Goal: Transaction & Acquisition: Subscribe to service/newsletter

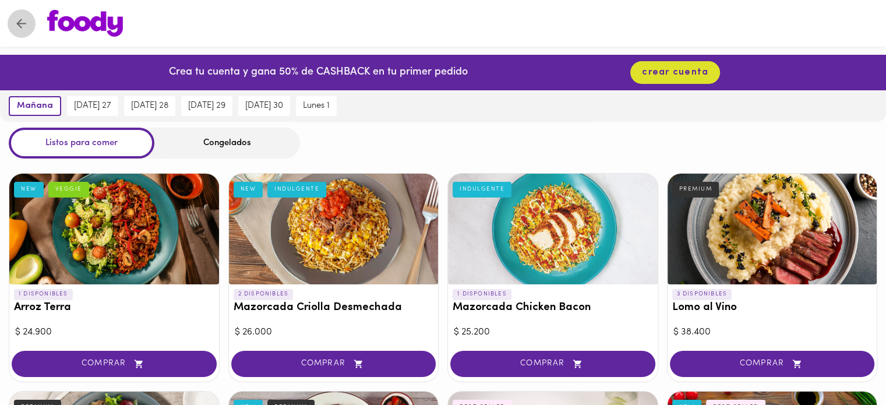
click at [28, 22] on icon "Volver" at bounding box center [21, 23] width 15 height 15
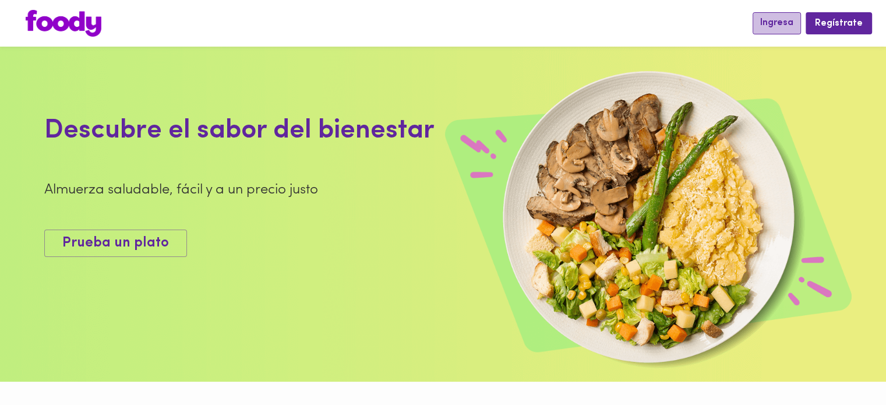
click at [789, 23] on span "Ingresa" at bounding box center [776, 22] width 33 height 11
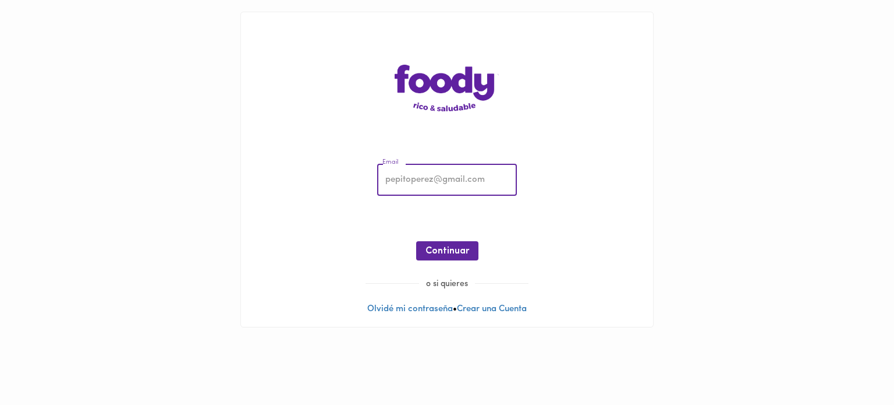
click at [454, 185] on input "email" at bounding box center [447, 180] width 140 height 32
type input "[EMAIL_ADDRESS][DOMAIN_NAME]"
click at [441, 253] on span "Continuar" at bounding box center [448, 251] width 44 height 11
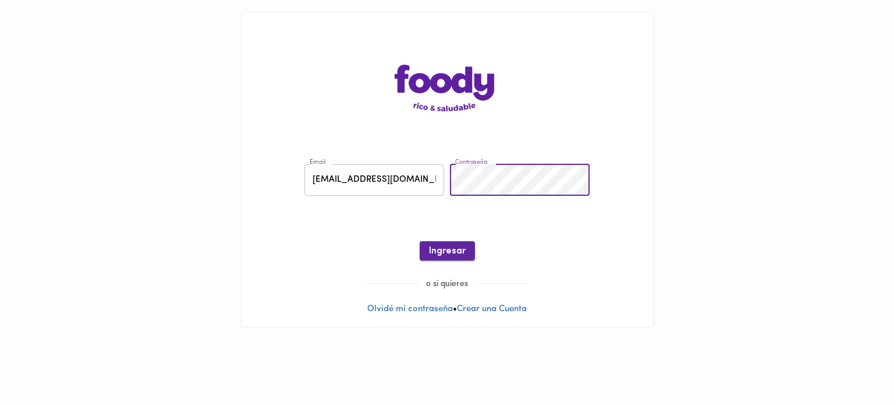
click at [464, 246] on span "Ingresar" at bounding box center [447, 251] width 37 height 11
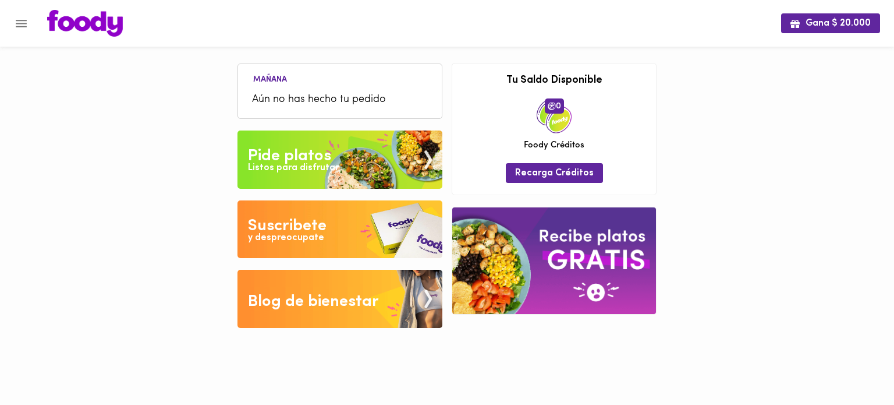
click at [305, 232] on div "y despreocupate" at bounding box center [286, 237] width 76 height 13
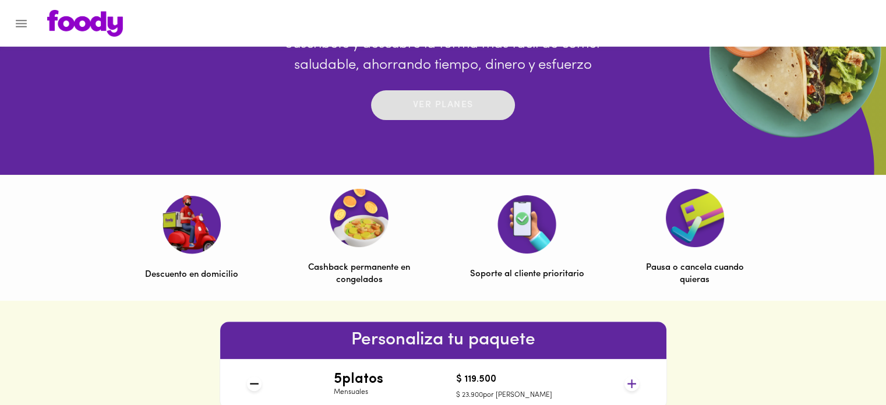
click at [444, 101] on p "Ver planes" at bounding box center [443, 104] width 61 height 13
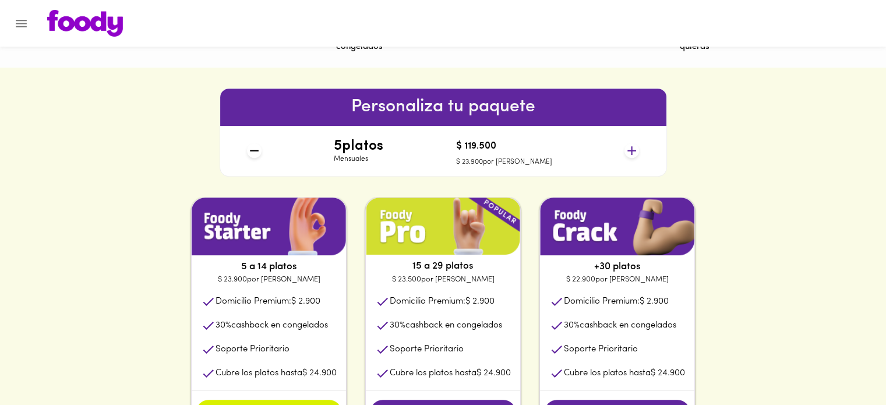
scroll to position [408, 0]
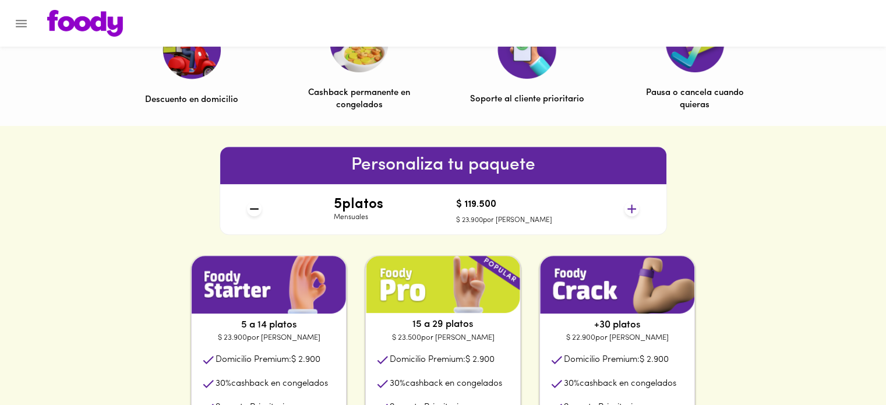
click at [633, 207] on icon at bounding box center [631, 208] width 15 height 15
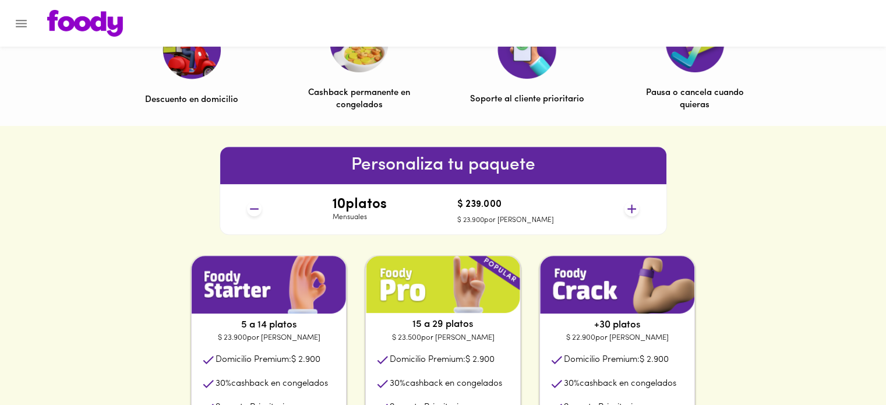
click at [633, 207] on icon at bounding box center [631, 208] width 15 height 15
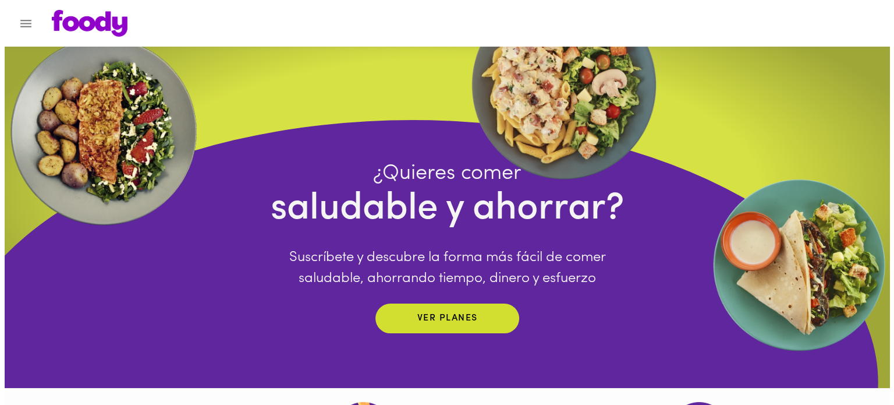
scroll to position [0, 0]
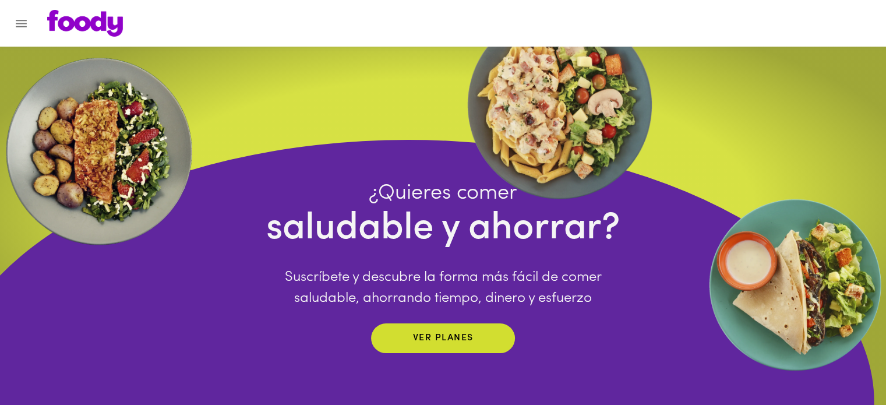
click at [25, 23] on icon "Menu" at bounding box center [21, 24] width 11 height 8
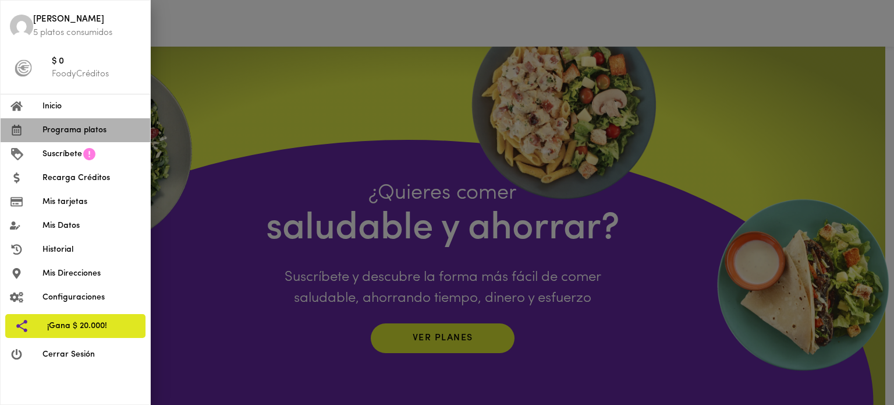
click at [85, 128] on span "Programa platos" at bounding box center [92, 130] width 98 height 12
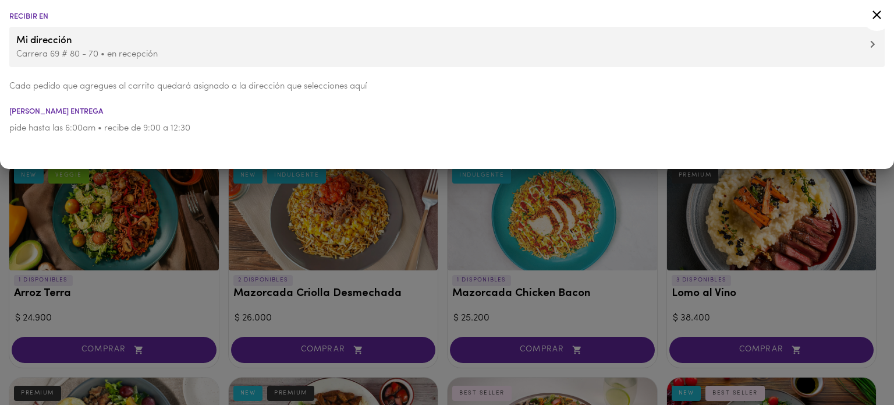
click at [872, 37] on span "Mi dirección" at bounding box center [447, 40] width 862 height 15
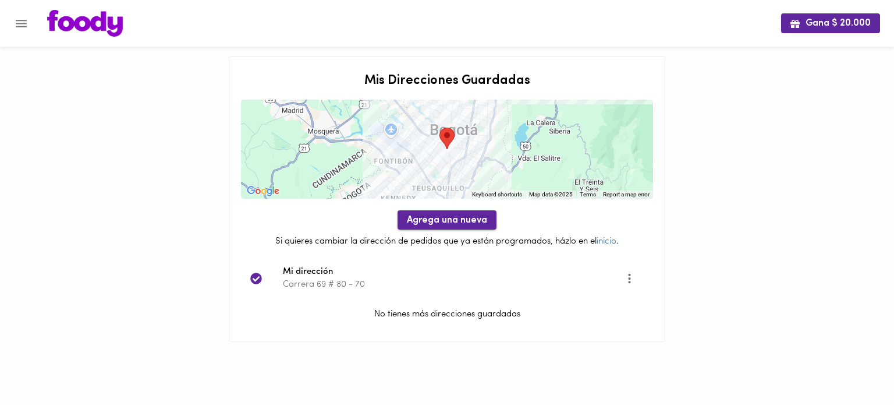
click at [458, 224] on span "Agrega una nueva" at bounding box center [447, 220] width 80 height 11
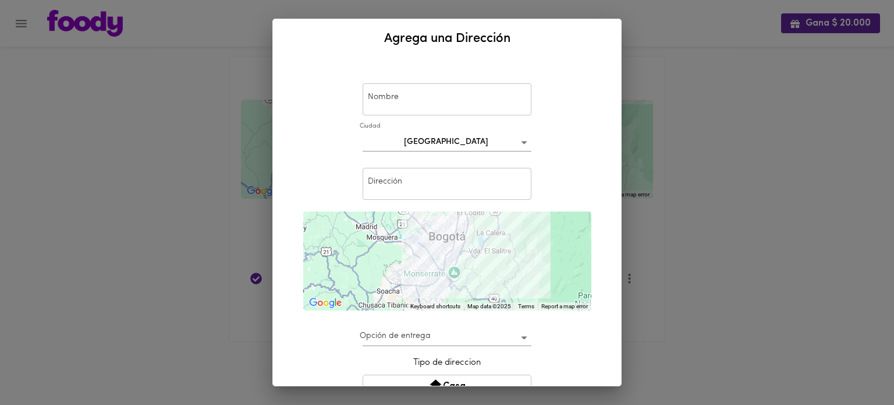
click at [424, 100] on input "text" at bounding box center [447, 99] width 169 height 32
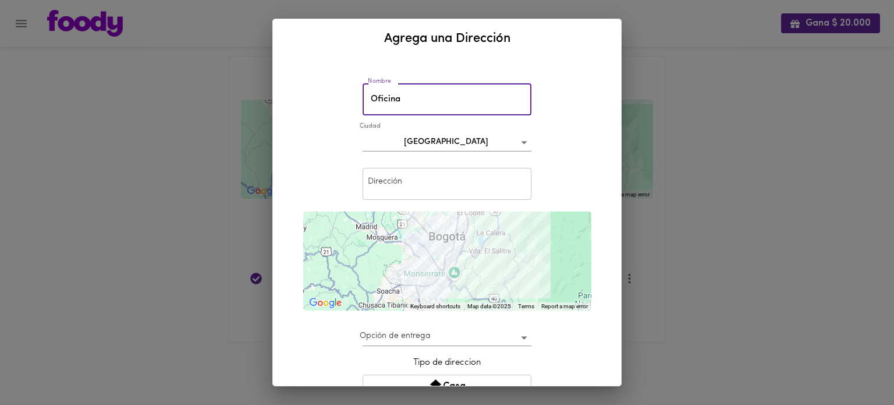
type input "Oficina"
click at [436, 189] on input "text" at bounding box center [447, 184] width 169 height 32
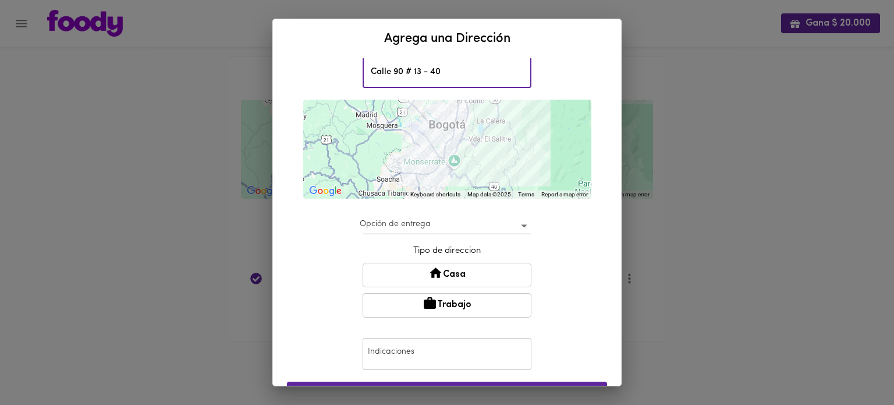
scroll to position [116, 0]
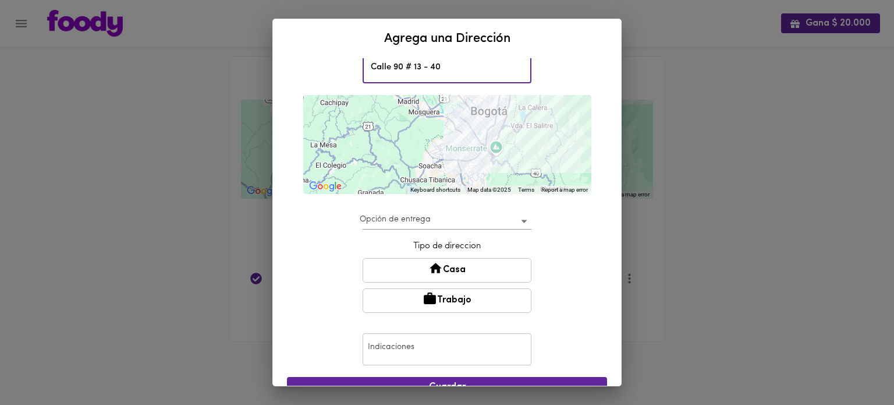
type input "Calle 90 # 13 - 40"
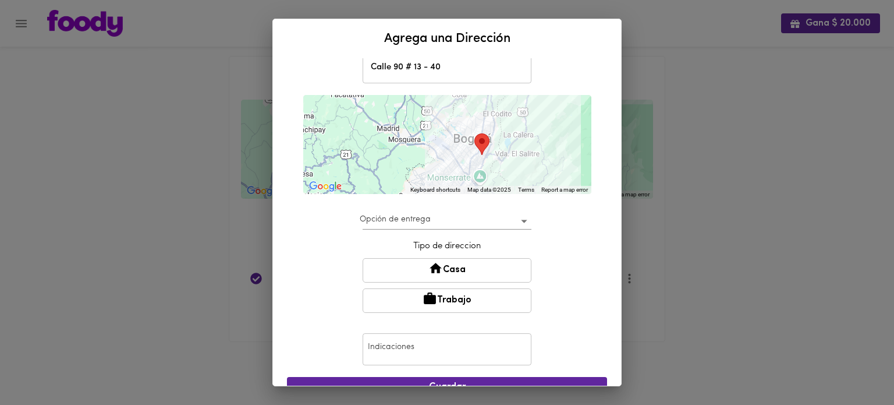
drag, startPoint x: 524, startPoint y: 125, endPoint x: 508, endPoint y: 156, distance: 34.9
click at [508, 156] on div at bounding box center [447, 144] width 288 height 99
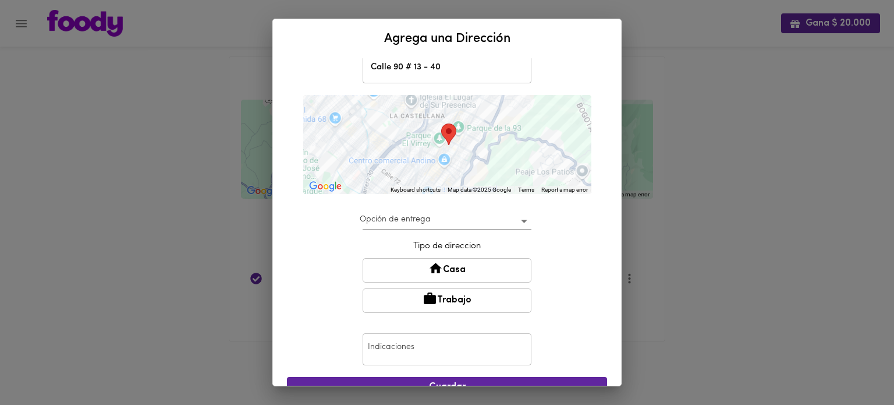
click at [513, 222] on body "Gana $ 20.000 Mis Direcciones Guardadas ← Move left → Move right ↑ Move up ↓ Mo…" at bounding box center [447, 185] width 894 height 371
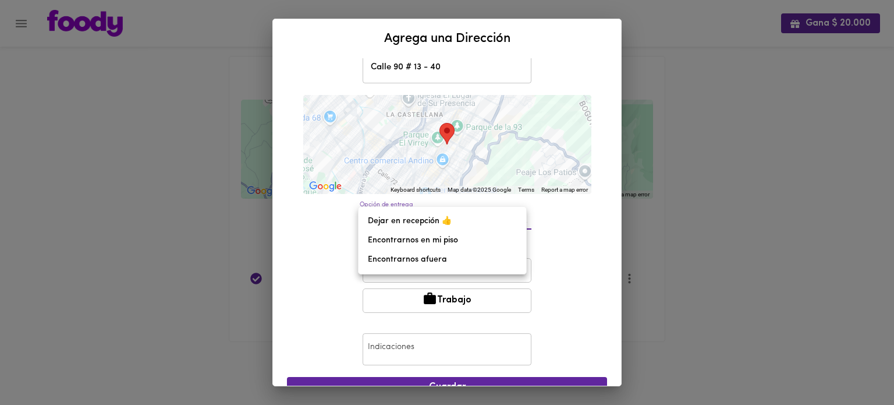
click at [465, 221] on li "Dejar en recepción 👍" at bounding box center [443, 220] width 168 height 19
type input "leave-at-reception"
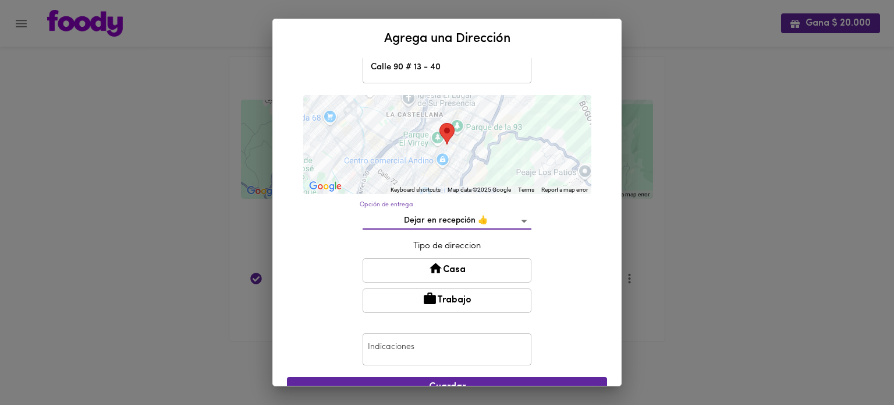
click at [569, 246] on div "Nombre [GEOGRAPHIC_DATA] bogota Dirección [STREET_ADDRESS] Dirección ← Move lef…" at bounding box center [447, 187] width 320 height 483
drag, startPoint x: 461, startPoint y: 302, endPoint x: 494, endPoint y: 285, distance: 36.7
click at [461, 302] on button "Trabajo" at bounding box center [447, 300] width 169 height 24
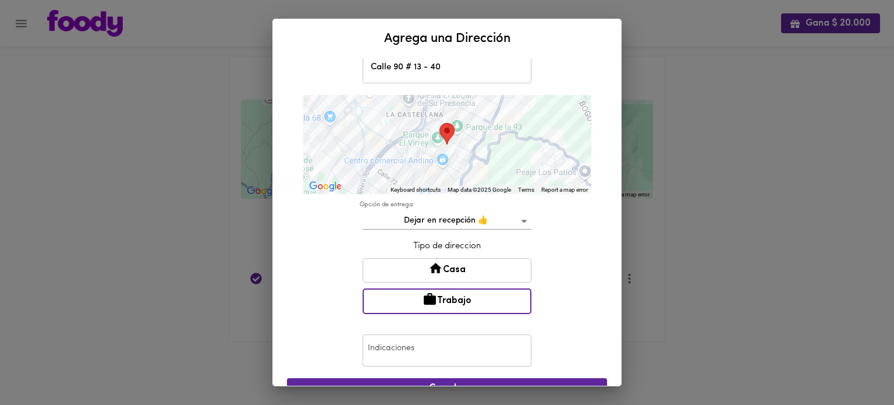
scroll to position [165, 0]
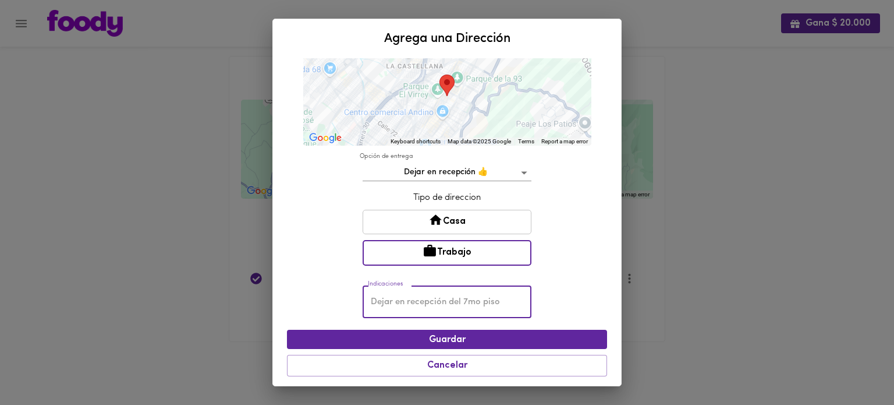
click at [423, 303] on input "text" at bounding box center [447, 302] width 169 height 32
type input "Esri [GEOGRAPHIC_DATA] - [GEOGRAPHIC_DATA]"
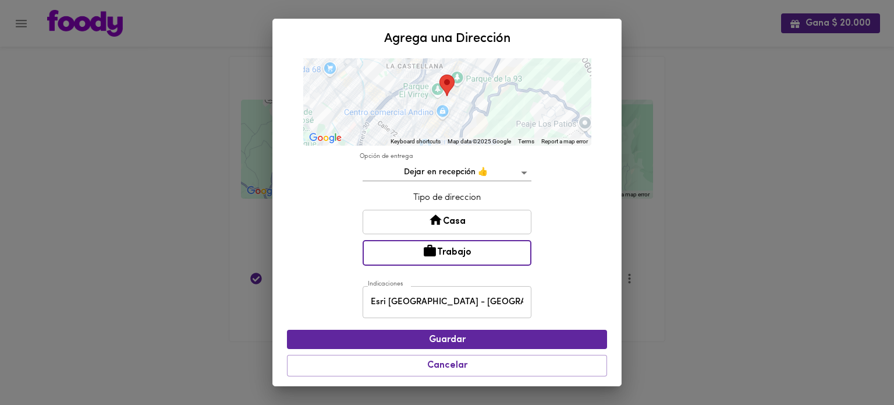
click at [556, 282] on div "Nombre [GEOGRAPHIC_DATA] bogota Dirección [STREET_ADDRESS] Dirección ← Move lef…" at bounding box center [447, 140] width 320 height 484
click at [487, 334] on span "Guardar" at bounding box center [447, 339] width 302 height 11
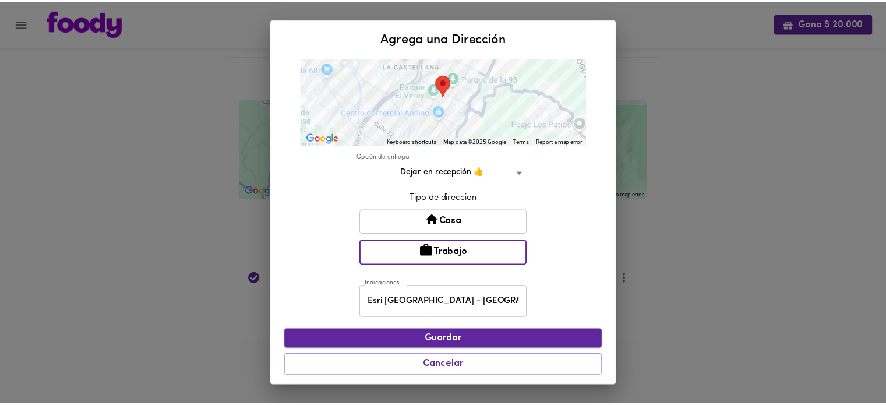
scroll to position [144, 0]
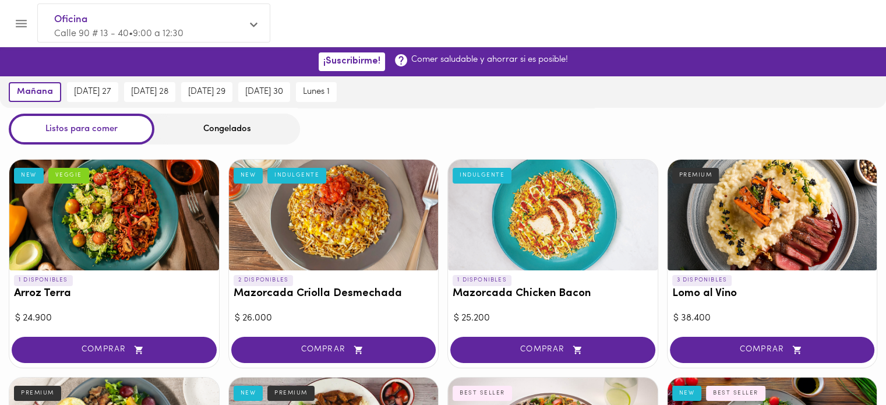
click at [240, 22] on span "Oficina" at bounding box center [147, 19] width 187 height 15
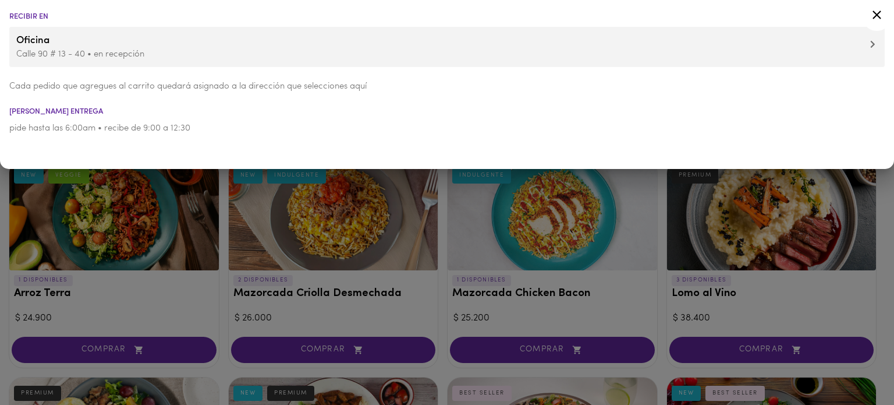
click at [463, 39] on span "Oficina" at bounding box center [447, 40] width 862 height 15
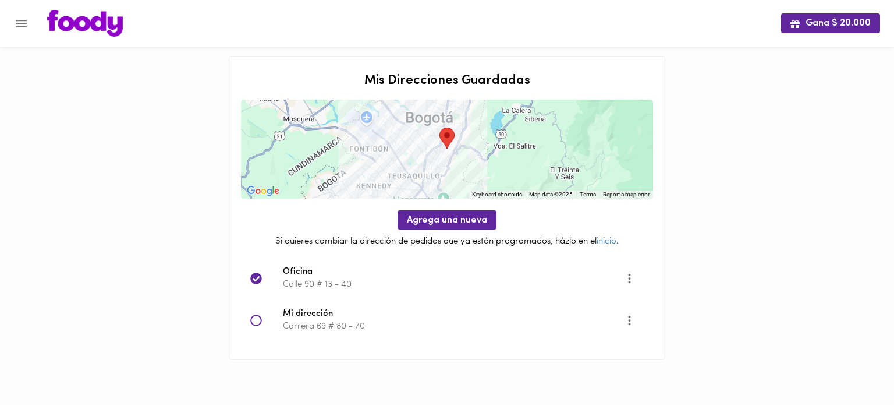
click at [254, 321] on icon at bounding box center [256, 320] width 12 height 12
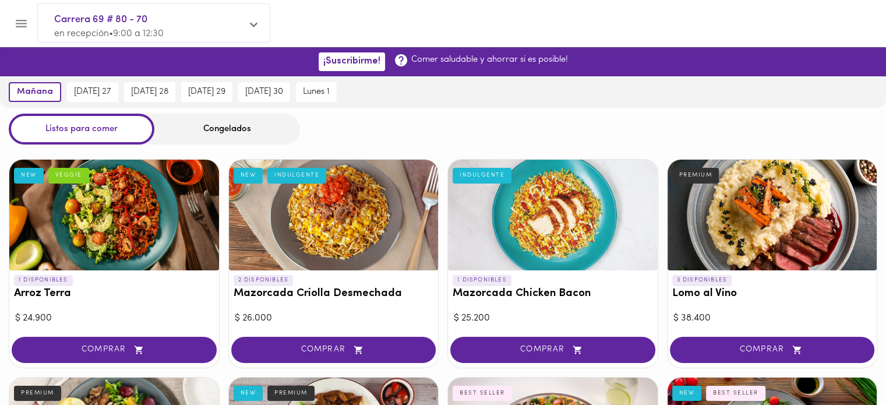
click at [442, 138] on div "Listos para comer Congelados" at bounding box center [443, 129] width 886 height 31
click at [18, 19] on icon "Menu" at bounding box center [21, 23] width 15 height 15
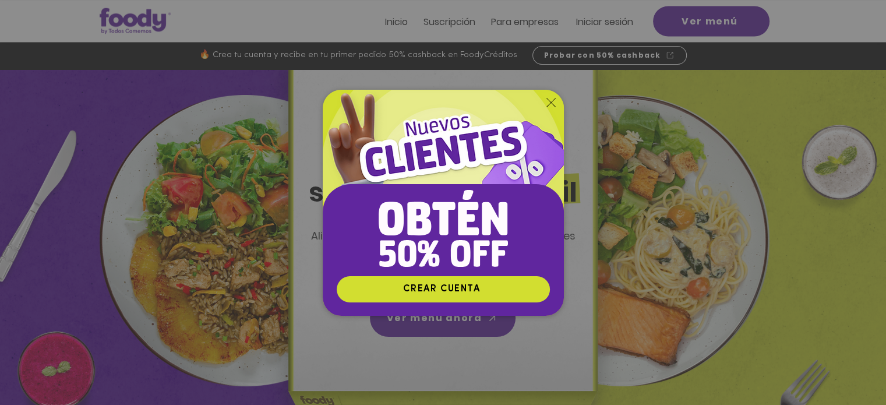
click at [551, 102] on icon "Volver al sitio" at bounding box center [550, 102] width 9 height 9
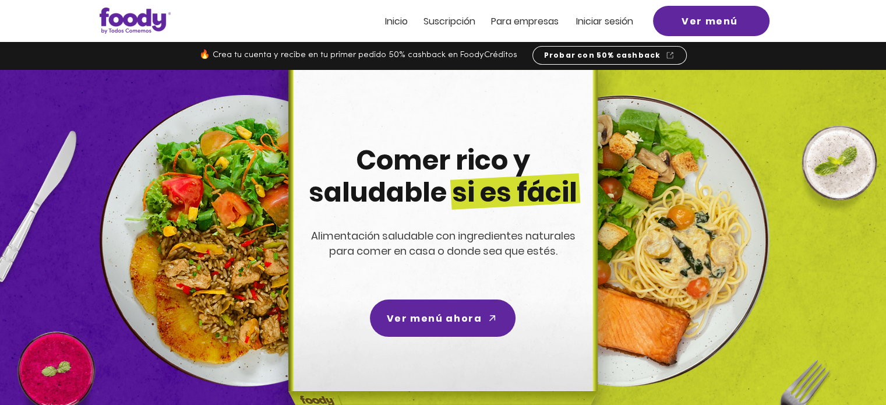
click at [611, 16] on span "Iniciar sesión" at bounding box center [604, 21] width 57 height 13
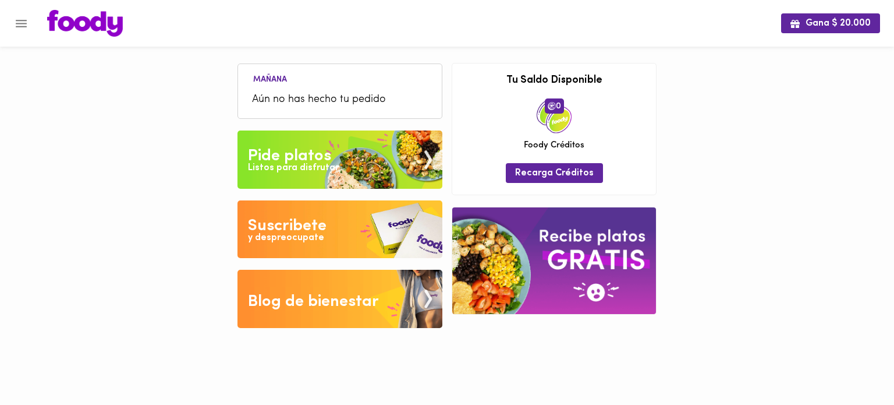
click at [289, 237] on div "y despreocupate" at bounding box center [286, 237] width 76 height 13
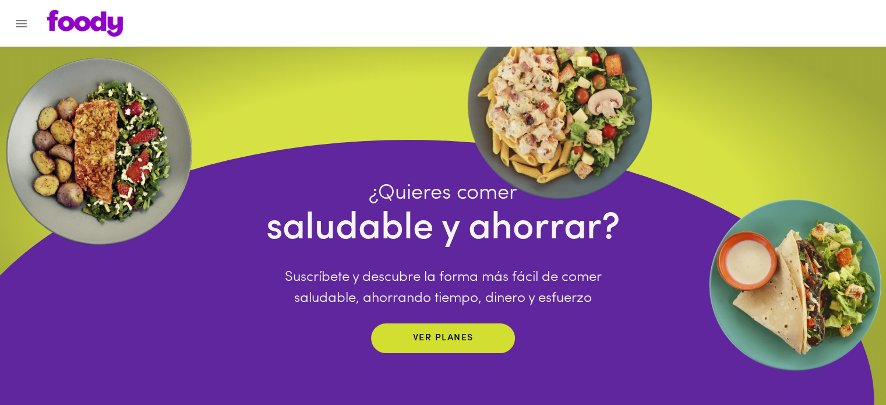
click at [23, 16] on icon "Menu" at bounding box center [21, 23] width 15 height 15
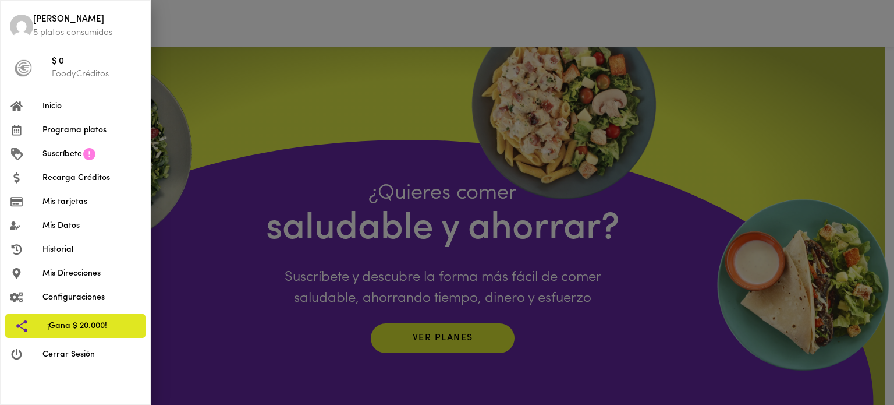
click at [83, 130] on span "Programa platos" at bounding box center [92, 130] width 98 height 12
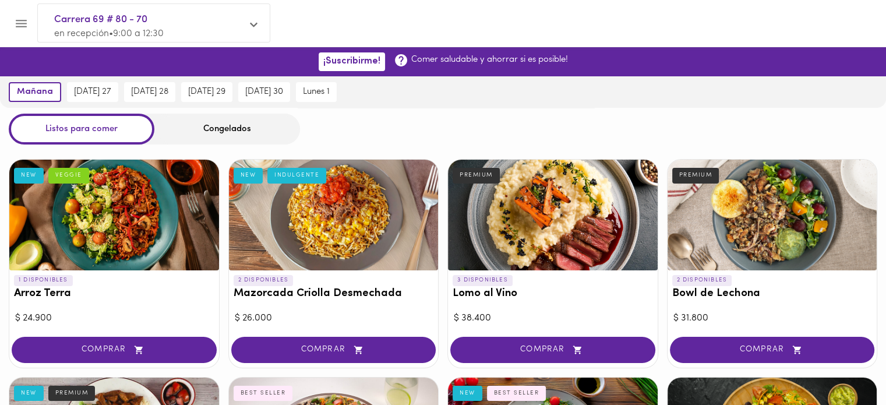
click at [256, 129] on div "Congelados" at bounding box center [227, 129] width 146 height 31
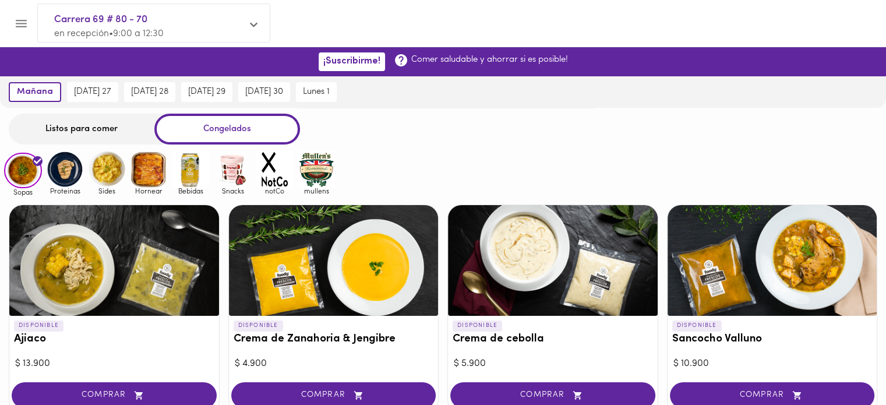
click at [66, 129] on div "Listos para comer" at bounding box center [82, 129] width 146 height 31
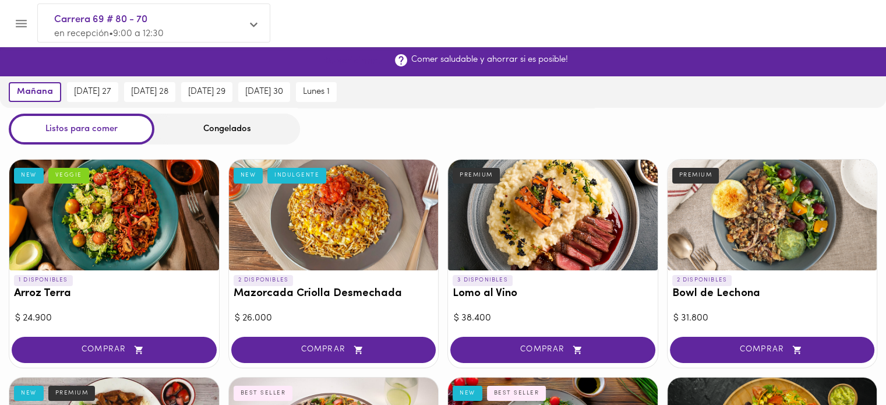
click at [363, 60] on span "¡Suscribirme!" at bounding box center [351, 61] width 57 height 11
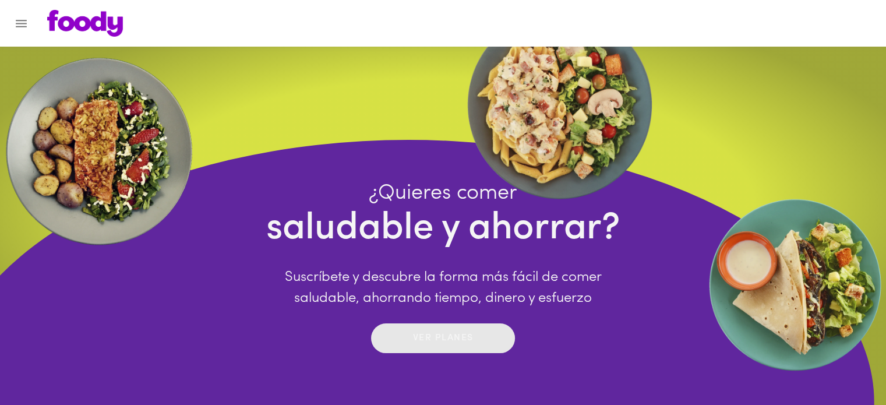
click at [443, 344] on p "Ver planes" at bounding box center [443, 337] width 61 height 13
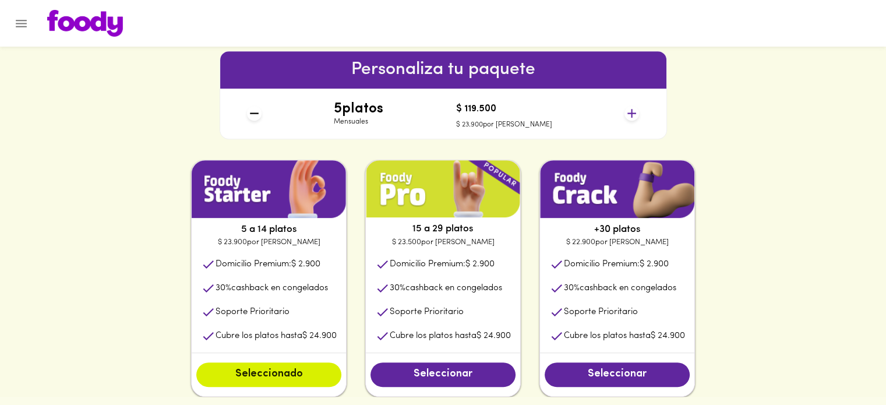
scroll to position [524, 0]
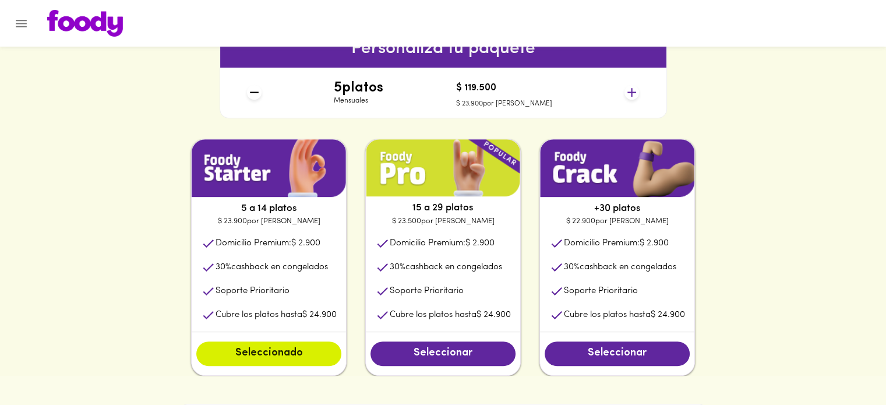
click at [635, 91] on icon at bounding box center [631, 92] width 15 height 15
